Goal: Information Seeking & Learning: Learn about a topic

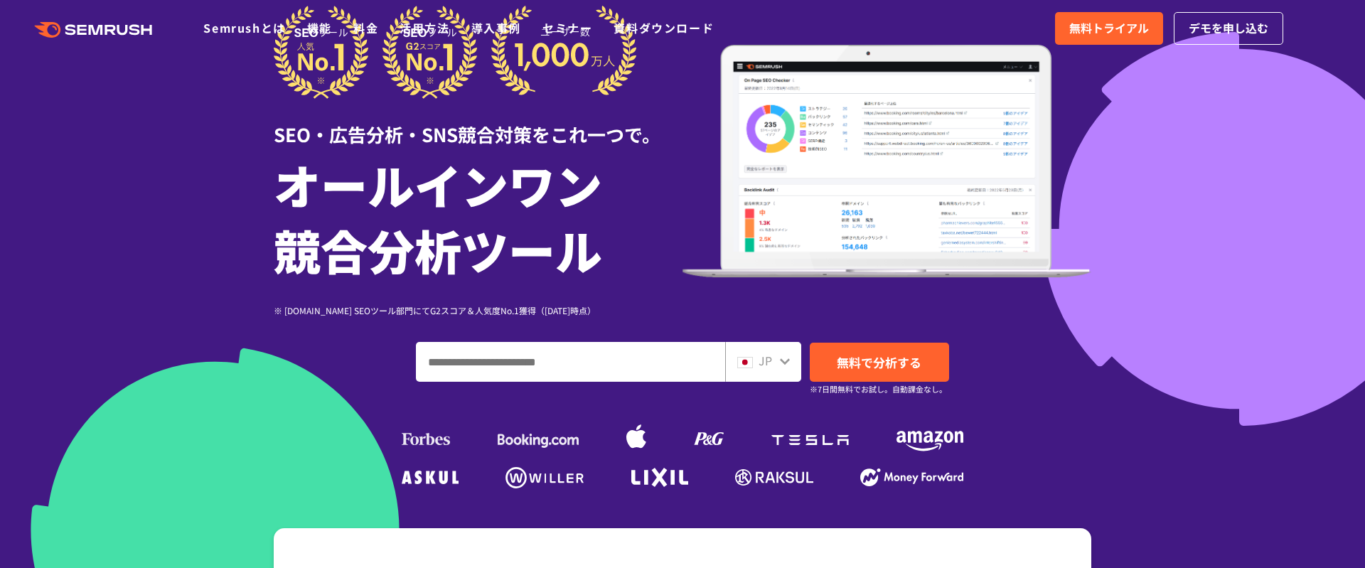
scroll to position [97, 0]
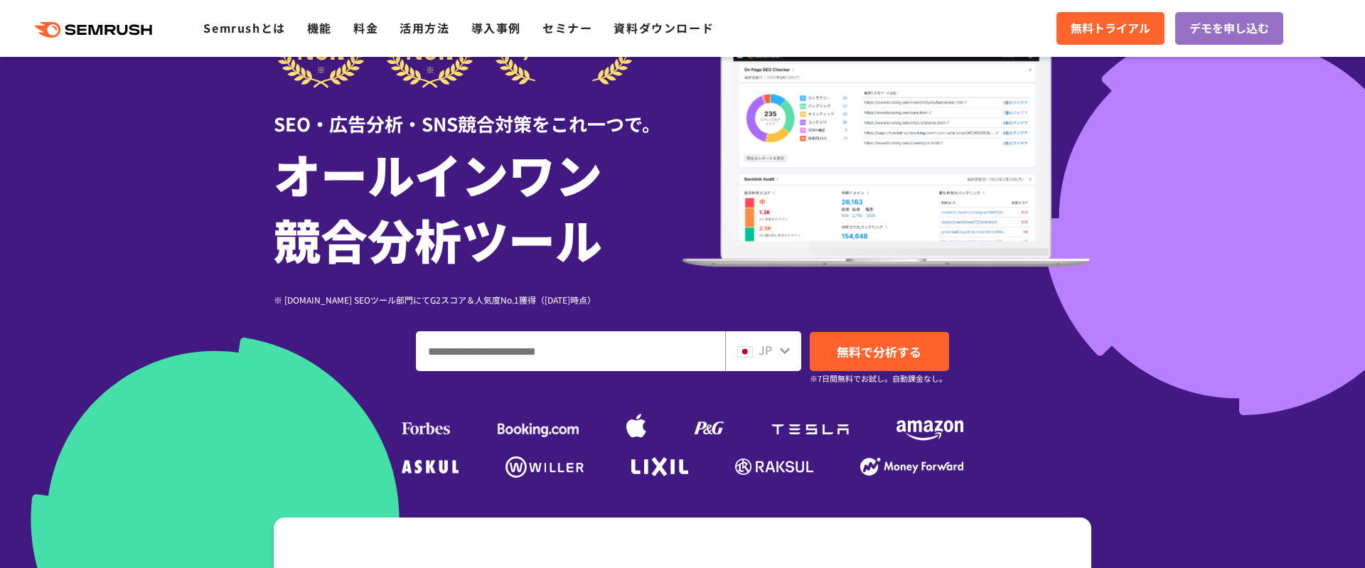
click at [554, 360] on input "ドメイン、キーワードまたはURLを入力してください" at bounding box center [571, 351] width 308 height 38
type input "***"
click at [907, 350] on span "無料で分析する" at bounding box center [879, 352] width 85 height 18
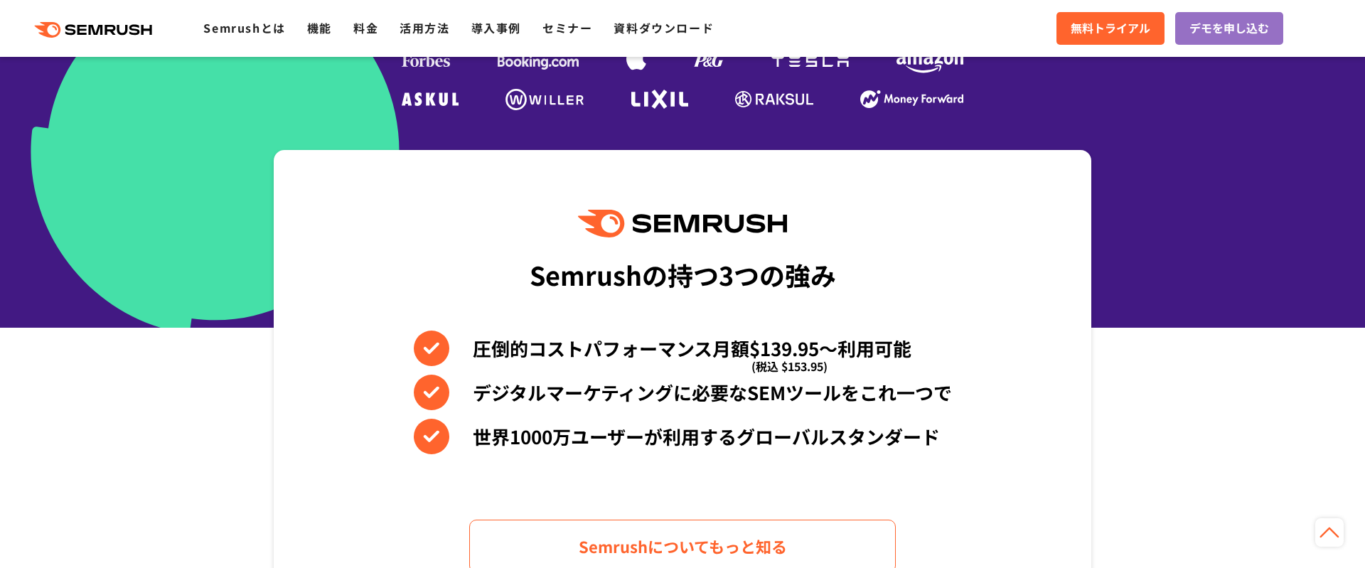
scroll to position [483, 0]
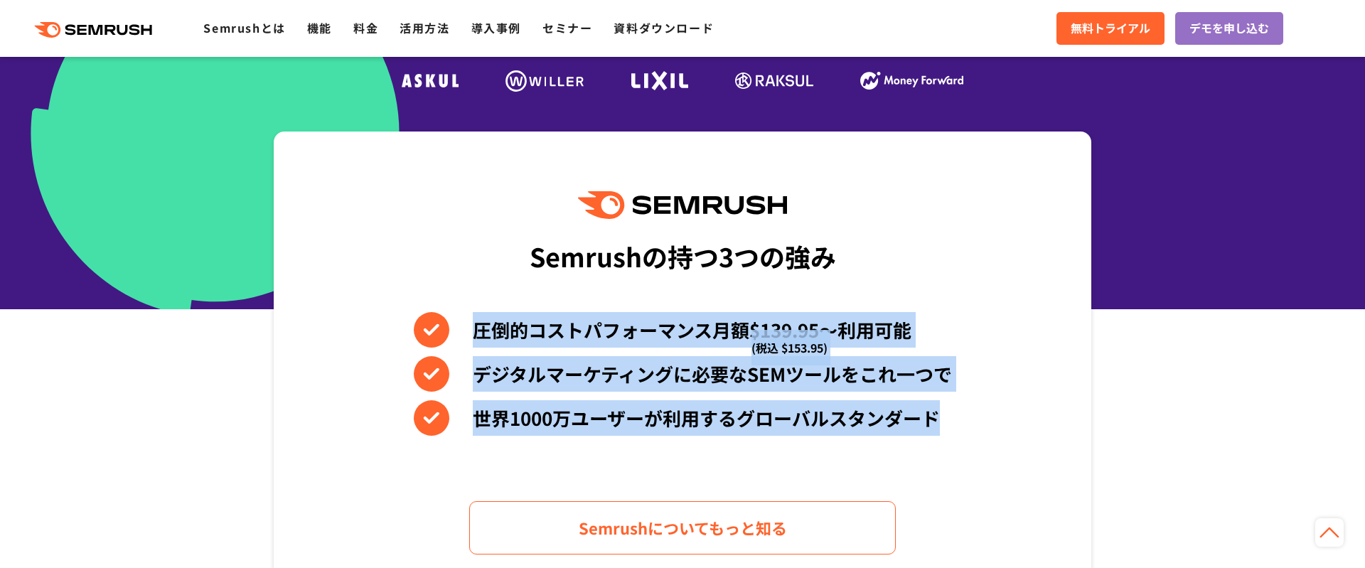
drag, startPoint x: 398, startPoint y: 309, endPoint x: 1043, endPoint y: 437, distance: 657.2
click at [1043, 437] on div "Semrushの持つ3つの強み 圧倒的コストパフォーマンス月額$139.95〜利用可能 (税込 $153.95) デジタルマーケティングに必要なSEMツールを…" at bounding box center [682, 372] width 817 height 483
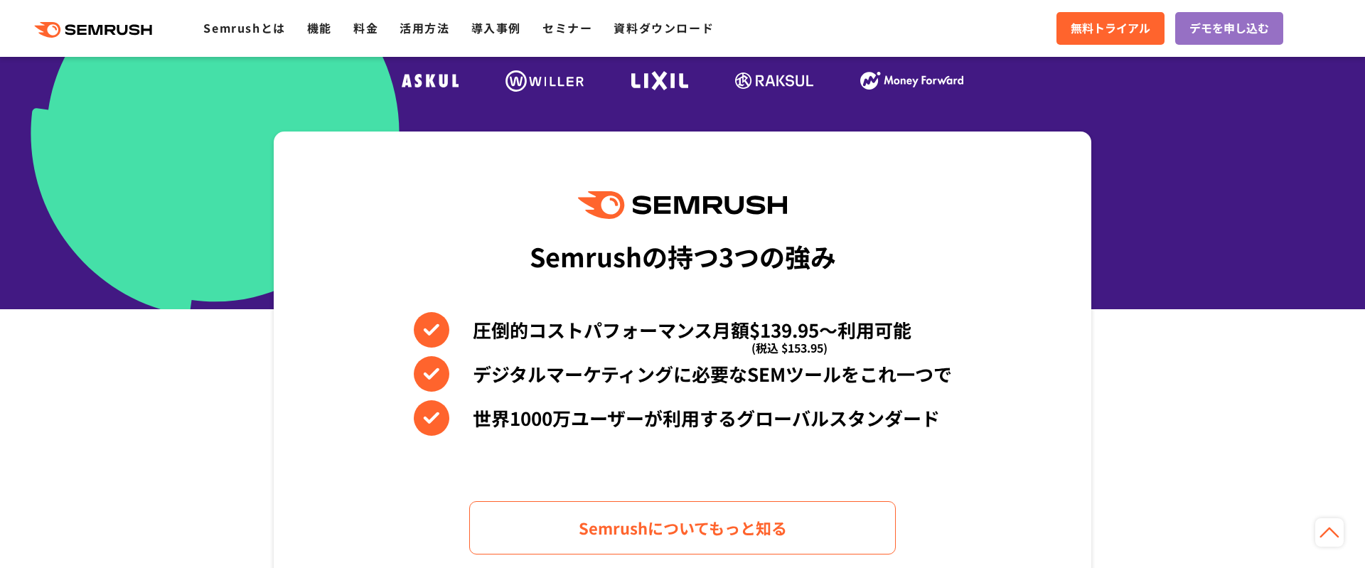
drag, startPoint x: 1043, startPoint y: 437, endPoint x: 1001, endPoint y: 431, distance: 41.7
click at [1043, 437] on div "Semrushの持つ3つの強み 圧倒的コストパフォーマンス月額$139.95〜利用可能 (税込 $153.95) デジタルマーケティングに必要なSEMツールを…" at bounding box center [682, 372] width 817 height 483
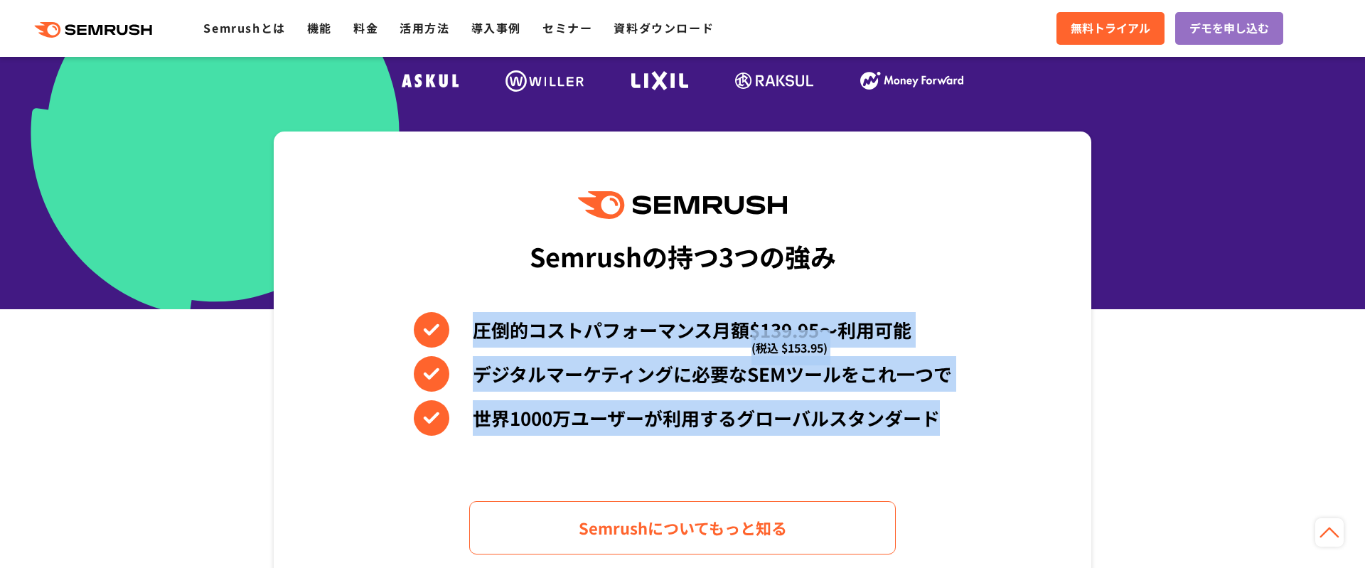
drag, startPoint x: 1001, startPoint y: 431, endPoint x: 367, endPoint y: 334, distance: 641.3
click at [367, 334] on div "Semrushの持つ3つの強み 圧倒的コストパフォーマンス月額$139.95〜利用可能 (税込 $153.95) デジタルマーケティングに必要なSEMツールを…" at bounding box center [682, 372] width 817 height 483
drag, startPoint x: 367, startPoint y: 334, endPoint x: 1024, endPoint y: 422, distance: 662.6
click at [1024, 422] on div "Semrushの持つ3つの強み 圧倒的コストパフォーマンス月額$139.95〜利用可能 (税込 $153.95) デジタルマーケティングに必要なSEMツールを…" at bounding box center [682, 372] width 817 height 483
drag, startPoint x: 1024, startPoint y: 422, endPoint x: 296, endPoint y: 331, distance: 733.6
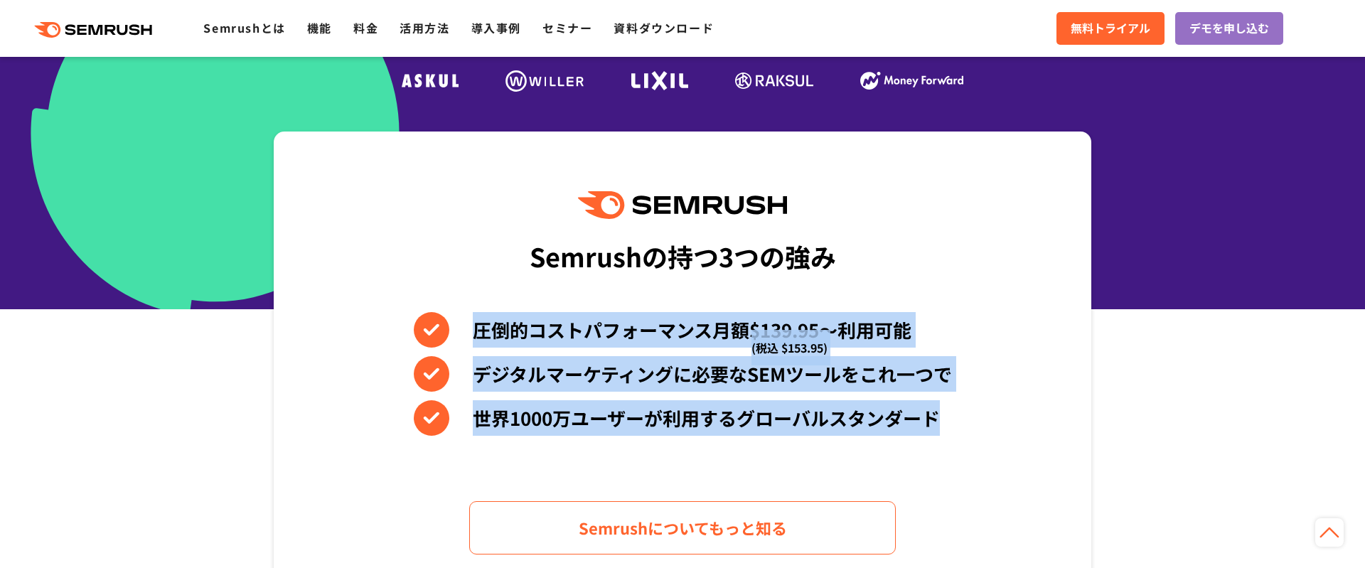
click at [296, 331] on div "Semrushの持つ3つの強み 圧倒的コストパフォーマンス月額$139.95〜利用可能 (税込 $153.95) デジタルマーケティングに必要なSEMツールを…" at bounding box center [682, 372] width 817 height 483
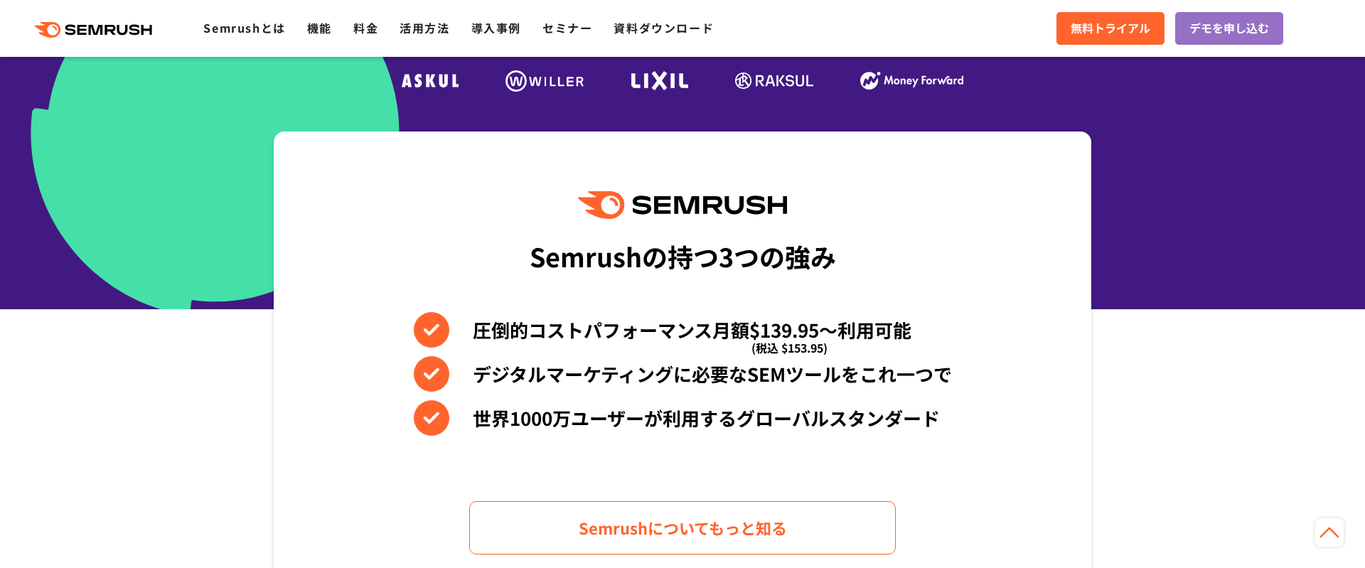
click at [525, 327] on li "圧倒的コストパフォーマンス月額$139.95〜利用可能 (税込 $153.95)" at bounding box center [683, 330] width 538 height 36
